Goal: Information Seeking & Learning: Learn about a topic

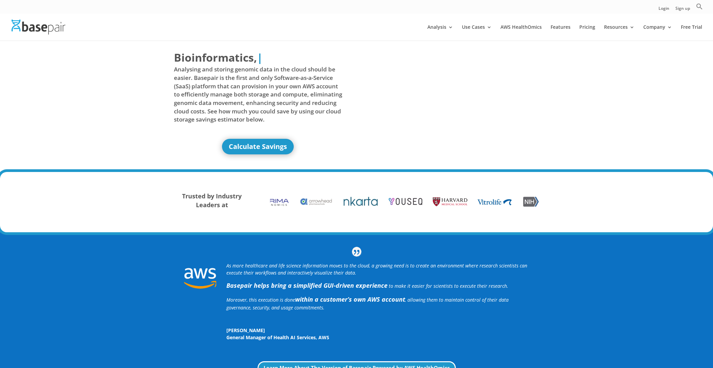
click at [587, 23] on div at bounding box center [366, 27] width 713 height 27
click at [585, 27] on link "Pricing" at bounding box center [587, 33] width 16 height 16
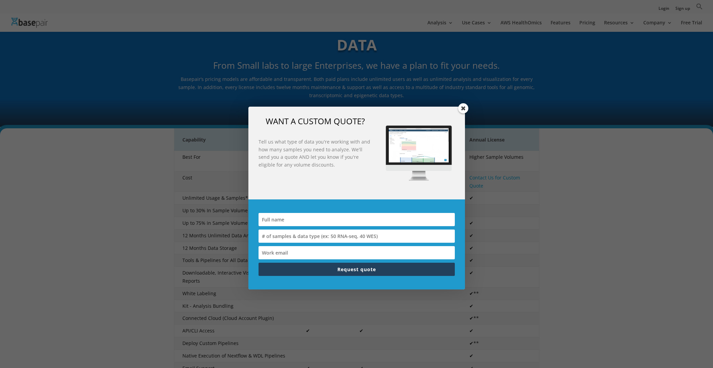
scroll to position [47, 0]
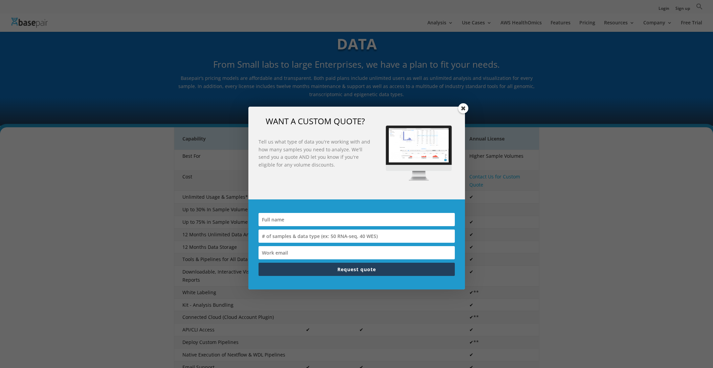
click at [462, 106] on span at bounding box center [463, 108] width 10 height 10
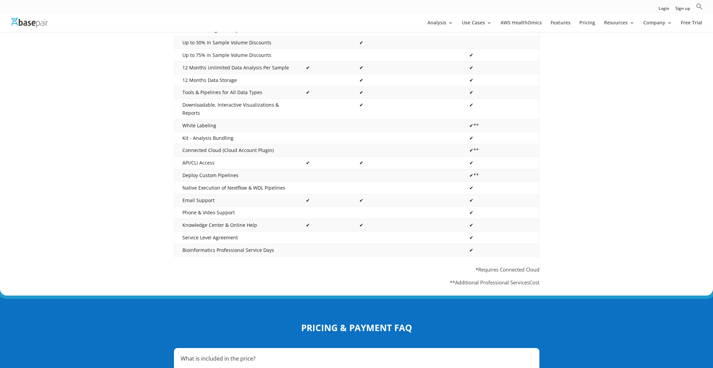
scroll to position [0, 0]
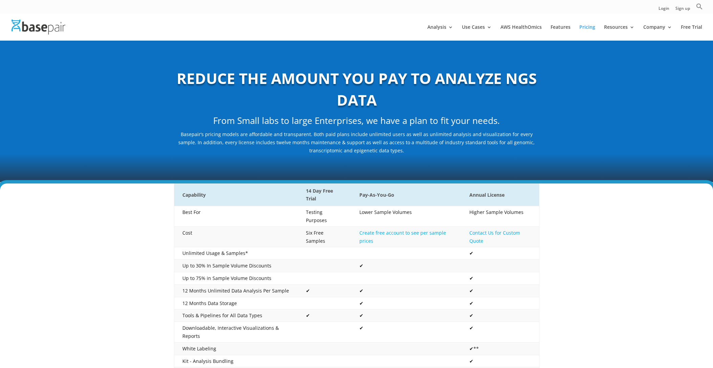
click at [335, 116] on div "REDUCE THE AMOUNT YOU PAY TO ANALYZE NGS DATA From Small labs to large Enterpri…" at bounding box center [356, 111] width 713 height 142
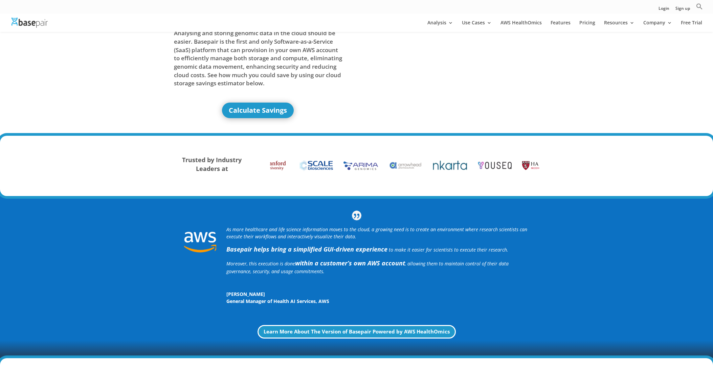
scroll to position [27, 0]
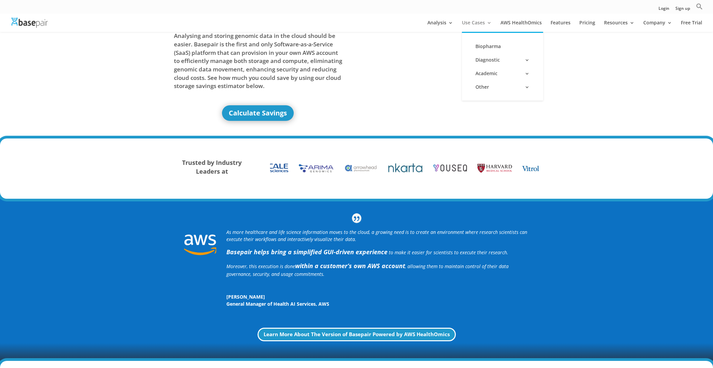
click at [478, 22] on link "Use Cases" at bounding box center [477, 25] width 30 height 11
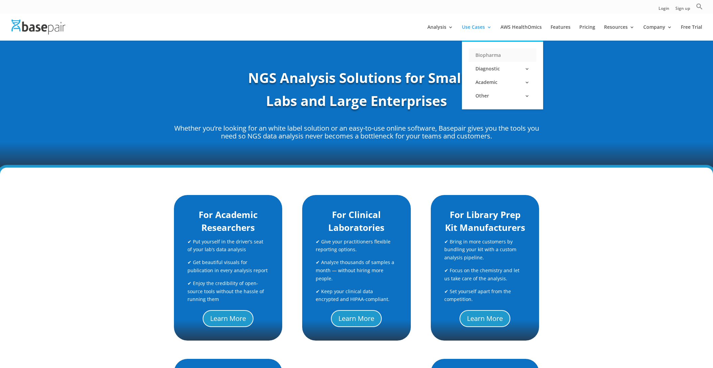
click at [492, 53] on link "Biopharma" at bounding box center [502, 55] width 68 height 14
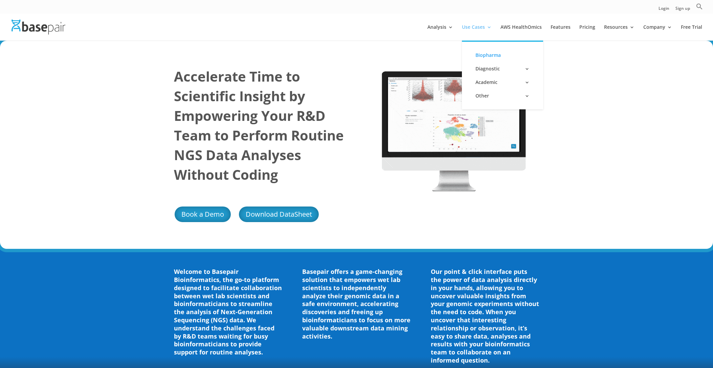
click at [471, 25] on link "Use Cases" at bounding box center [477, 33] width 30 height 16
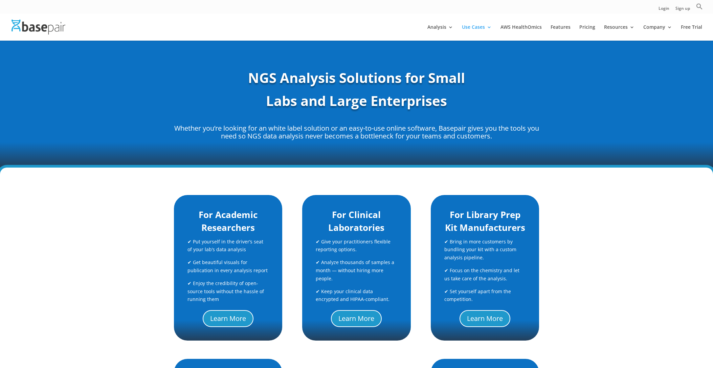
click at [471, 25] on link "Use Cases" at bounding box center [477, 33] width 30 height 16
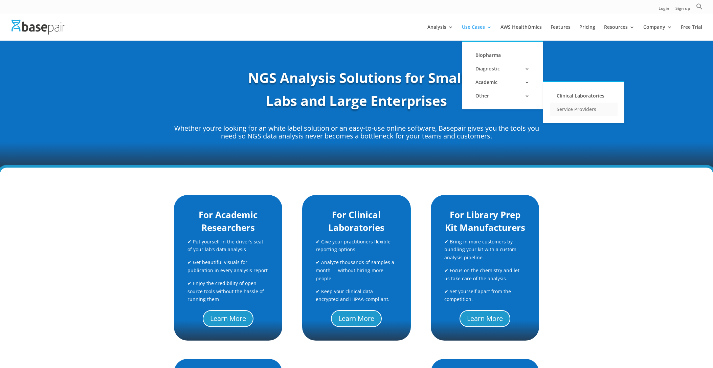
click at [579, 110] on link "Service Providers" at bounding box center [584, 109] width 68 height 14
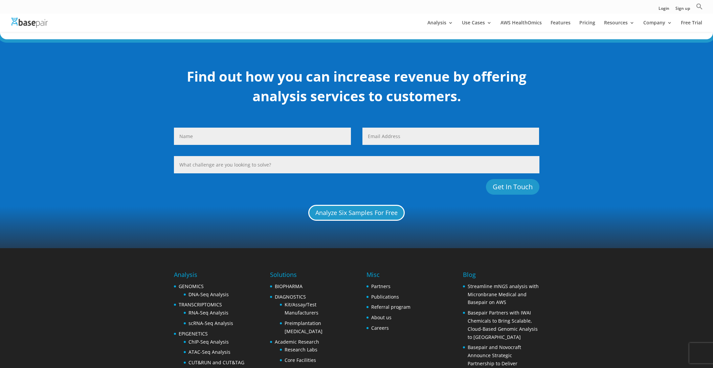
scroll to position [564, 0]
